Goal: Check status: Check status

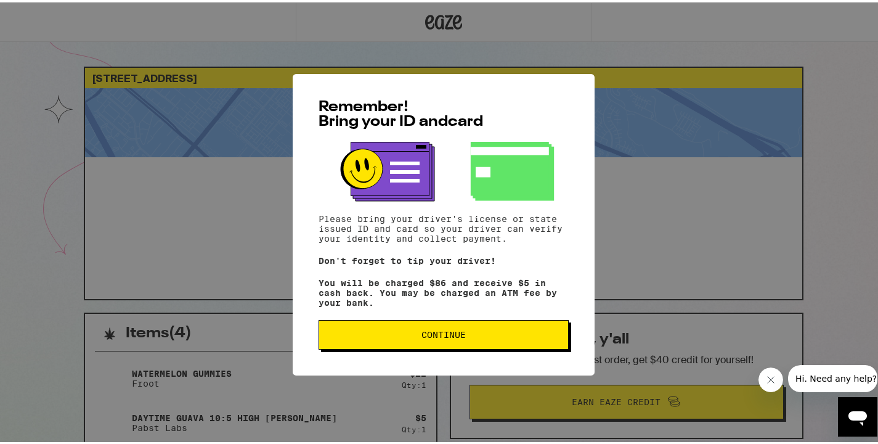
click at [429, 336] on span "Continue" at bounding box center [444, 332] width 44 height 9
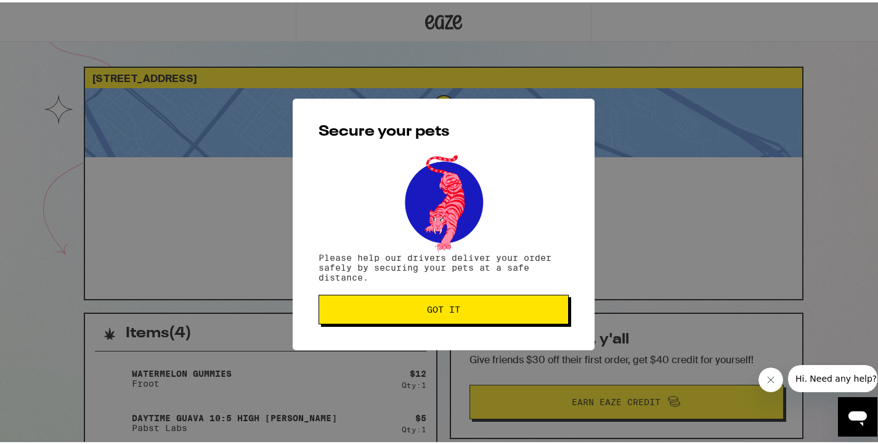
click at [438, 316] on button "Got it" at bounding box center [444, 307] width 250 height 30
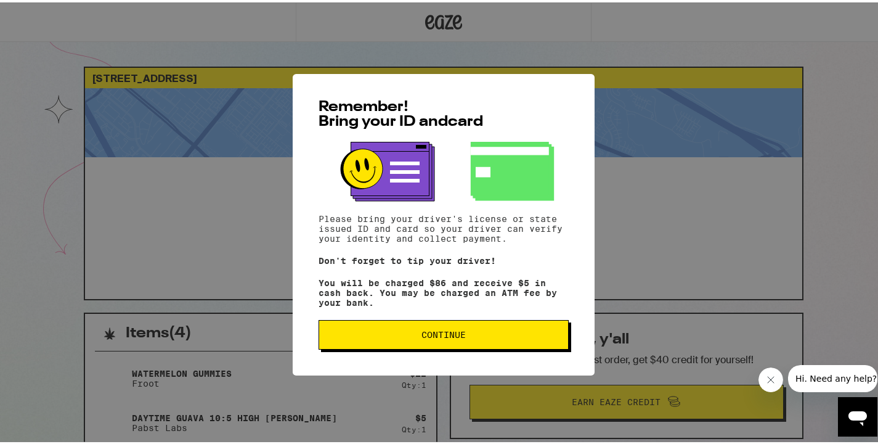
click at [415, 336] on span "Continue" at bounding box center [443, 332] width 229 height 9
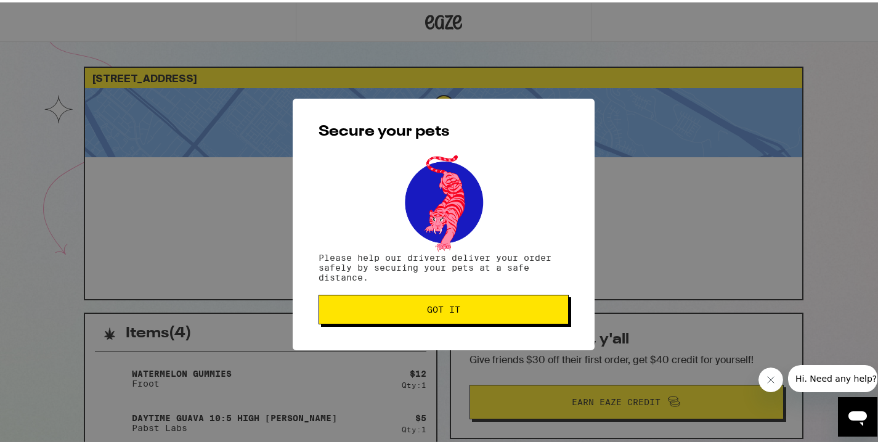
click at [424, 319] on button "Got it" at bounding box center [444, 307] width 250 height 30
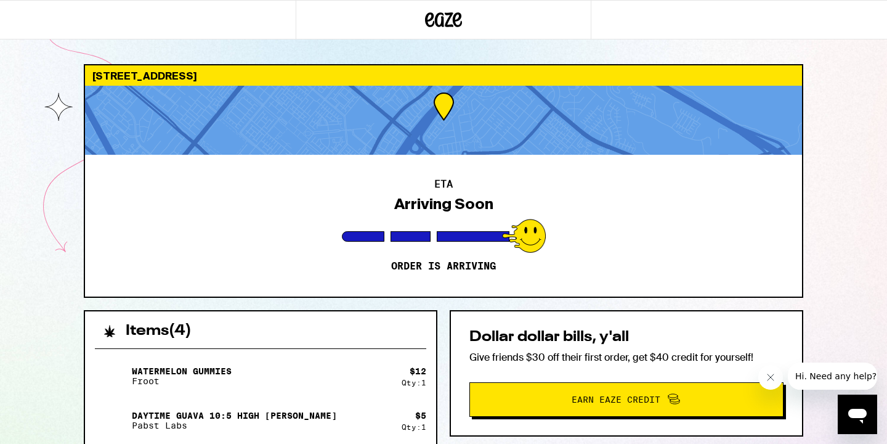
drag, startPoint x: 274, startPoint y: 245, endPoint x: 447, endPoint y: 291, distance: 179.1
click at [327, 269] on div "ETA Arriving Soon Order is arriving" at bounding box center [443, 226] width 717 height 142
click at [447, 291] on div "ETA Arriving Soon Order is arriving" at bounding box center [443, 226] width 717 height 142
click at [418, 173] on div "ETA Arriving Soon Order is arriving" at bounding box center [443, 226] width 717 height 142
drag, startPoint x: 249, startPoint y: 413, endPoint x: 346, endPoint y: 469, distance: 112.4
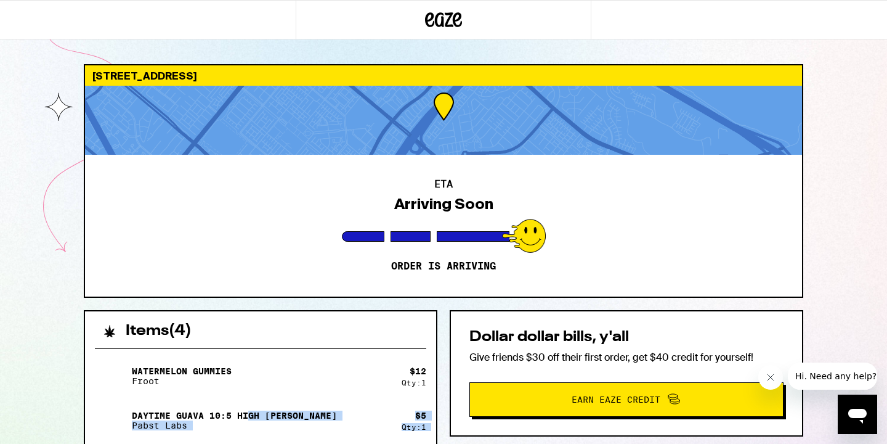
click at [362, 425] on div "Daytime Guava 10:5 High Seltzer Pabst Labs" at bounding box center [248, 420] width 307 height 35
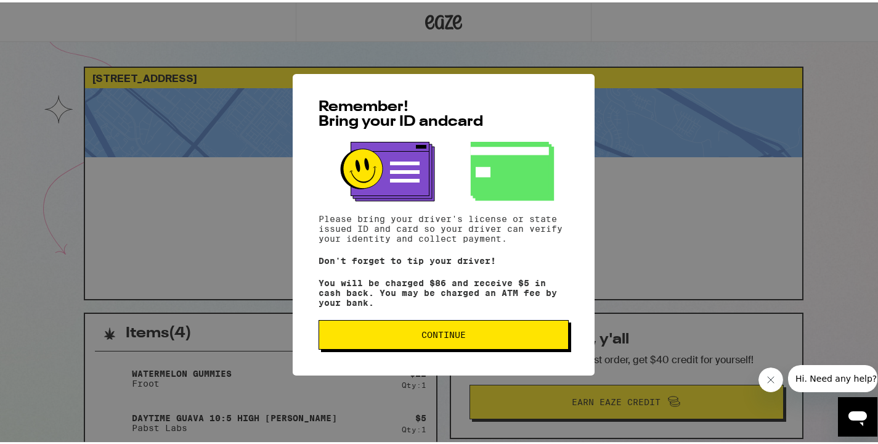
click at [378, 336] on span "Continue" at bounding box center [443, 332] width 229 height 9
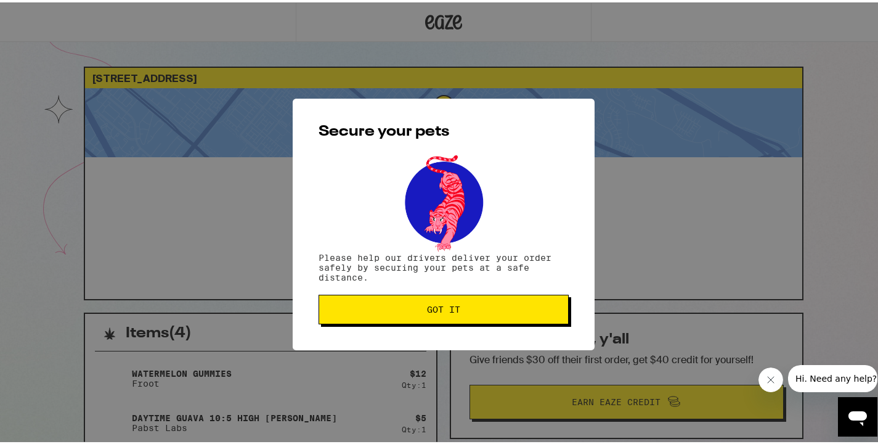
click at [386, 320] on button "Got it" at bounding box center [444, 307] width 250 height 30
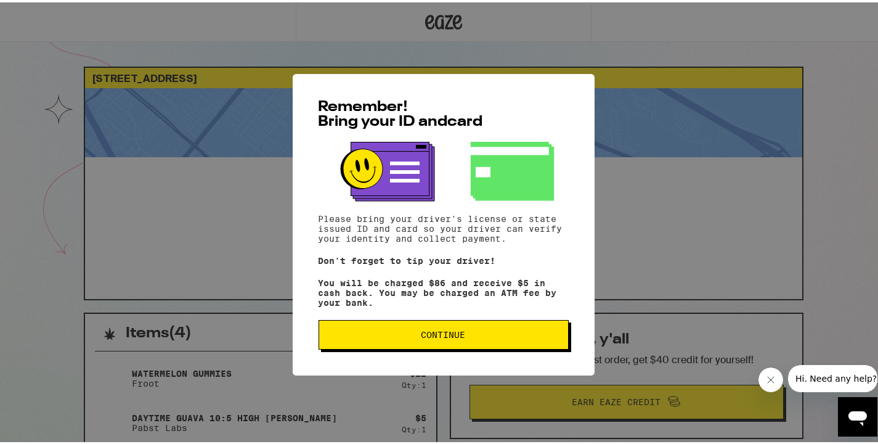
click at [455, 335] on span "Continue" at bounding box center [444, 332] width 44 height 9
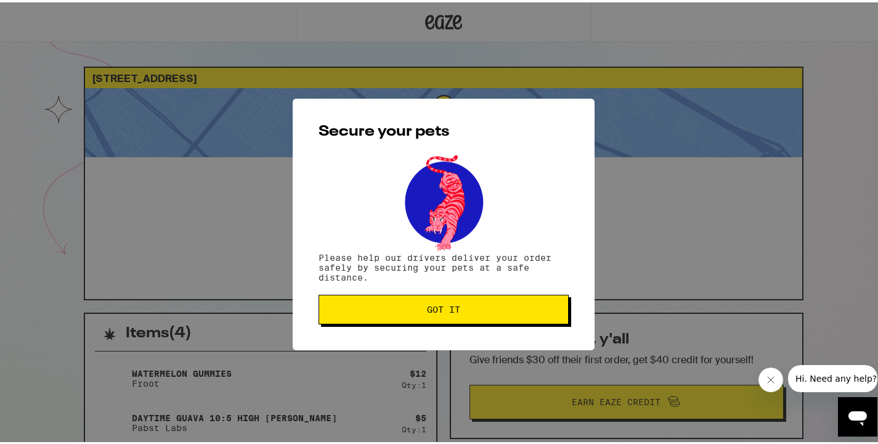
click at [458, 310] on span "Got it" at bounding box center [443, 307] width 229 height 9
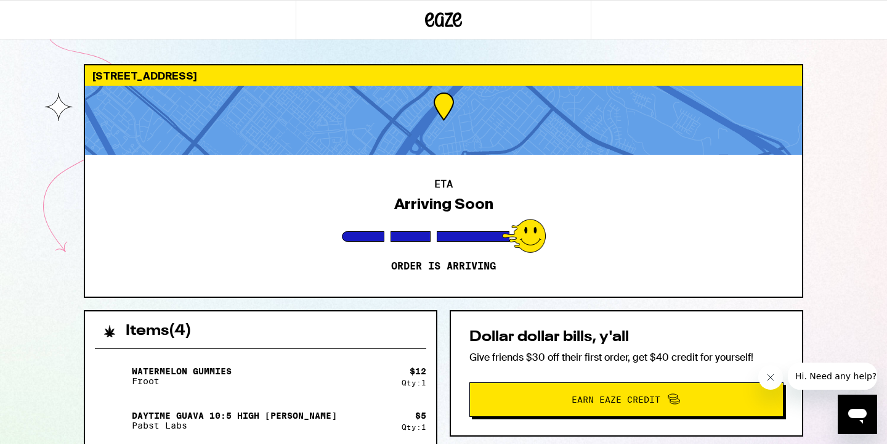
click at [863, 415] on icon "Open messaging window" at bounding box center [858, 416] width 18 height 15
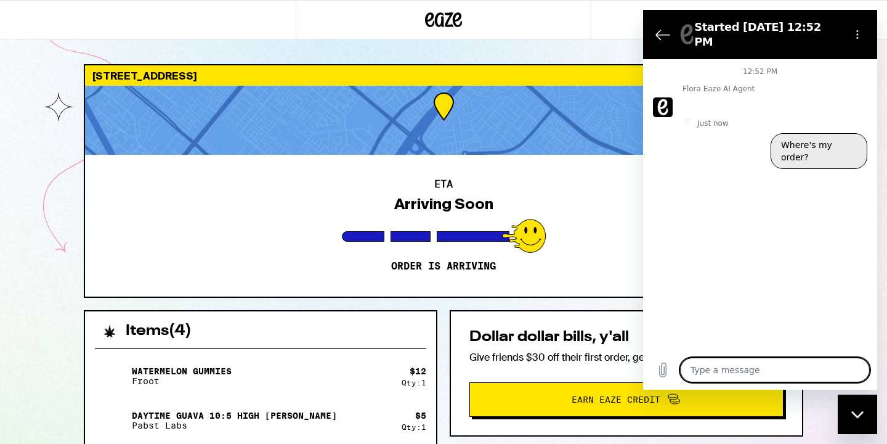
click at [803, 150] on button "Where's my order?" at bounding box center [819, 151] width 97 height 36
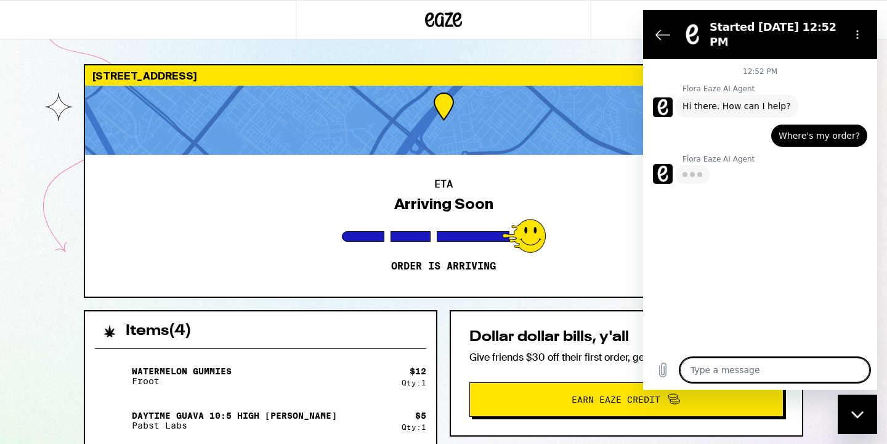
type textarea "x"
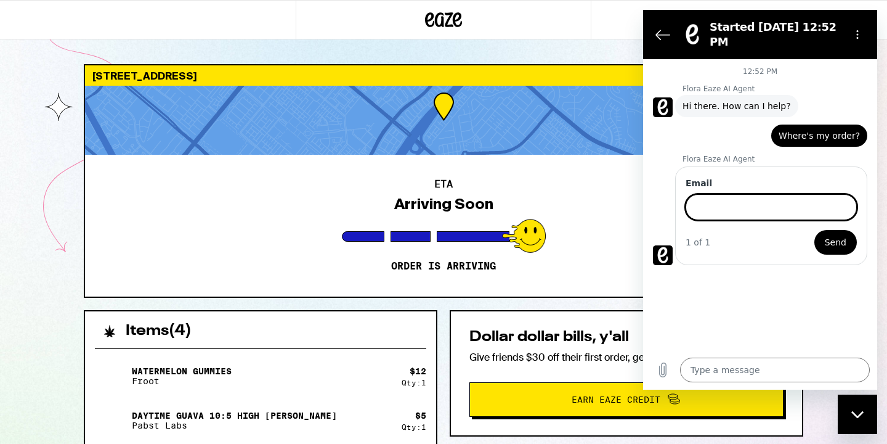
click at [774, 210] on input "Email" at bounding box center [771, 207] width 171 height 26
type input "mcanter25@gmail.com"
click at [823, 242] on button "Send" at bounding box center [836, 242] width 43 height 25
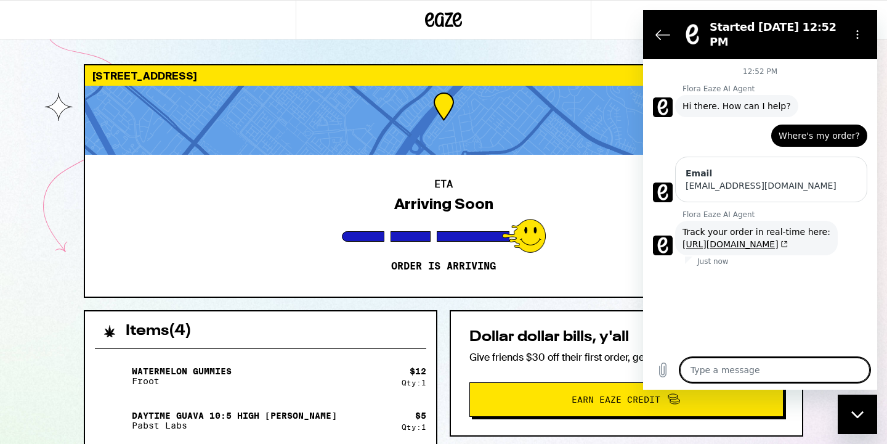
type textarea "x"
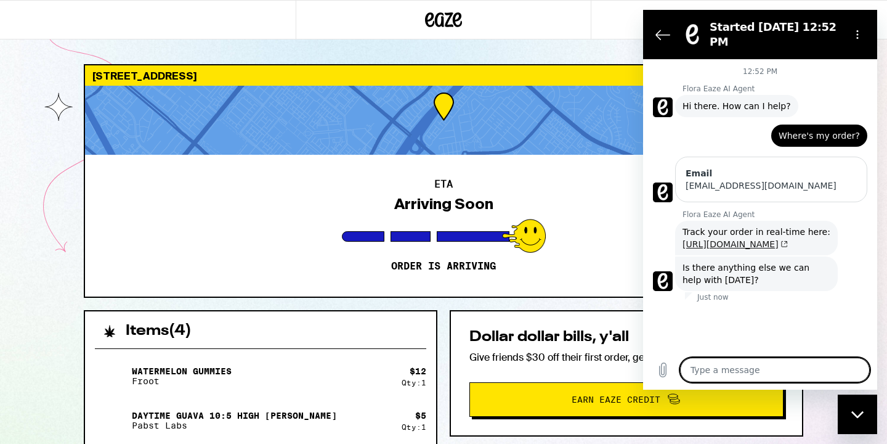
click at [745, 243] on link "https://onf.lt/f890d152" at bounding box center [735, 244] width 105 height 10
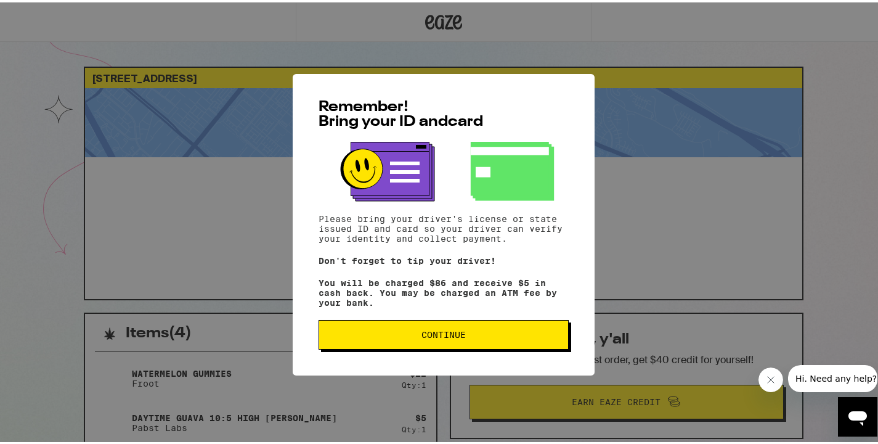
click at [469, 332] on span "Continue" at bounding box center [443, 332] width 229 height 9
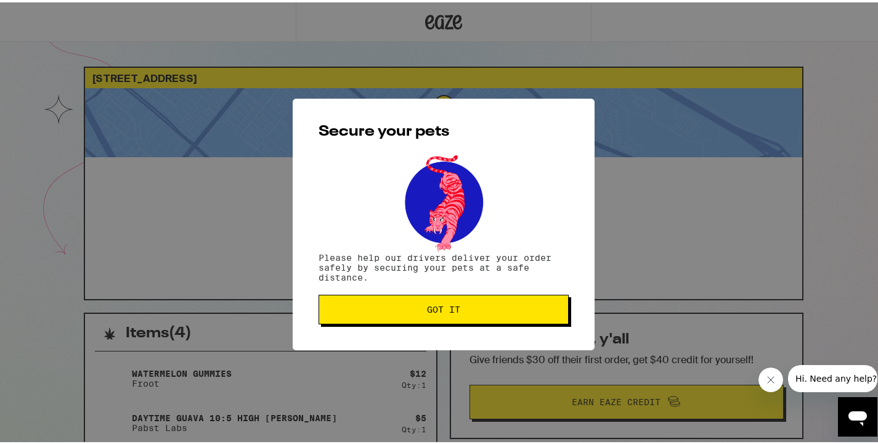
click at [474, 309] on span "Got it" at bounding box center [443, 307] width 229 height 9
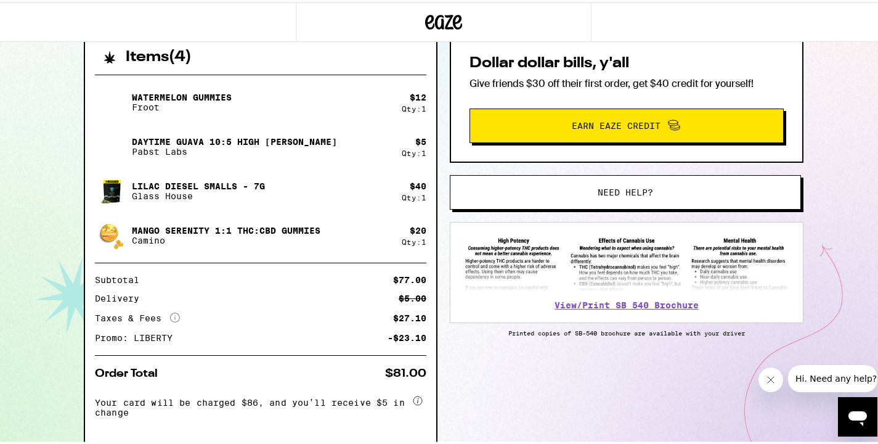
scroll to position [327, 0]
